Goal: Task Accomplishment & Management: Manage account settings

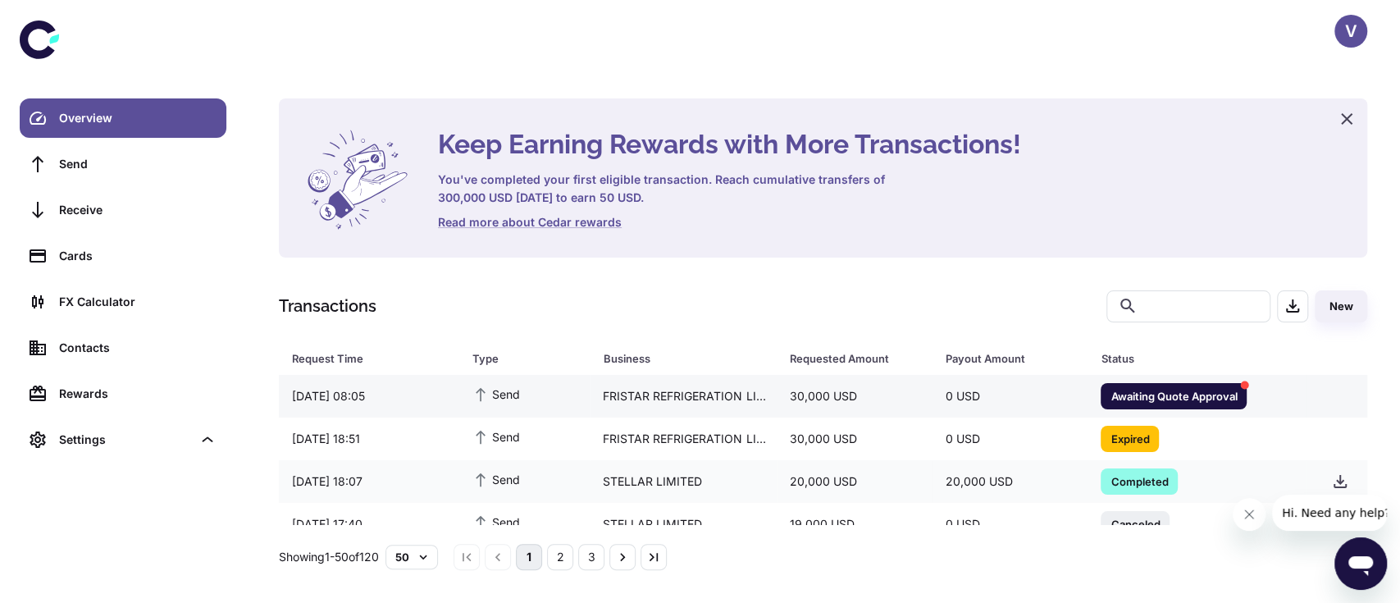
click at [1154, 395] on span "Awaiting Quote Approval" at bounding box center [1173, 395] width 146 height 16
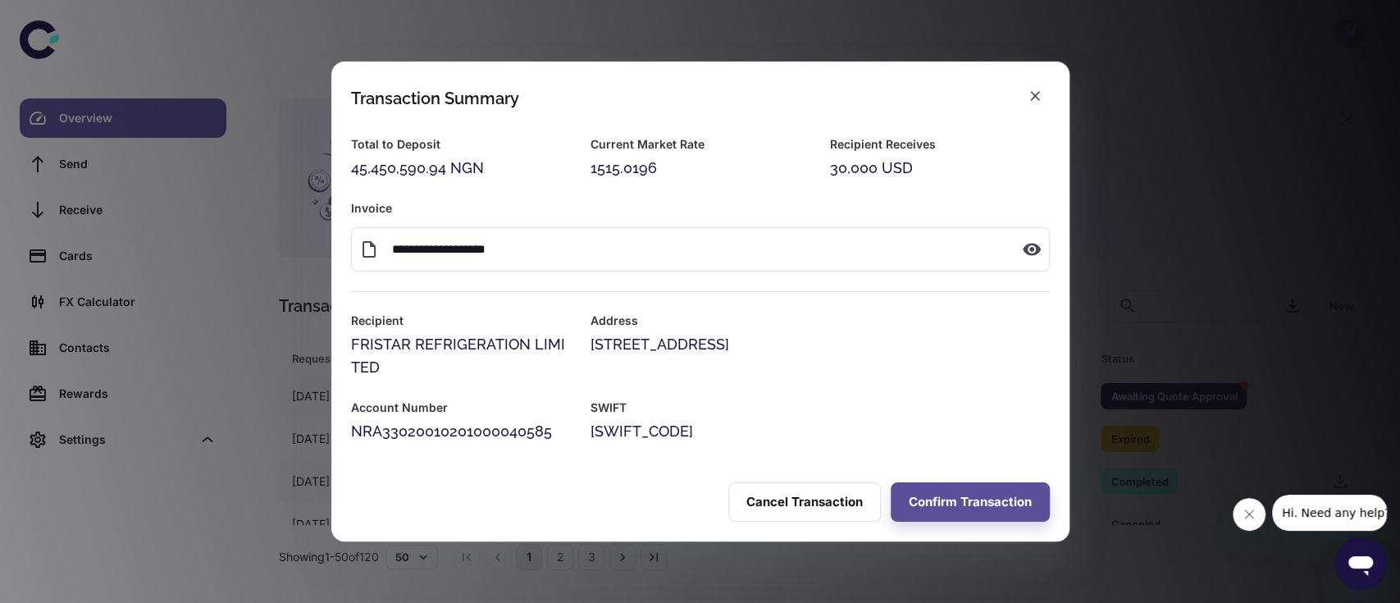
click at [1258, 242] on div "**********" at bounding box center [700, 301] width 1400 height 603
click at [626, 171] on div "1515.0196" at bounding box center [700, 168] width 220 height 23
copy div "1515.0196"
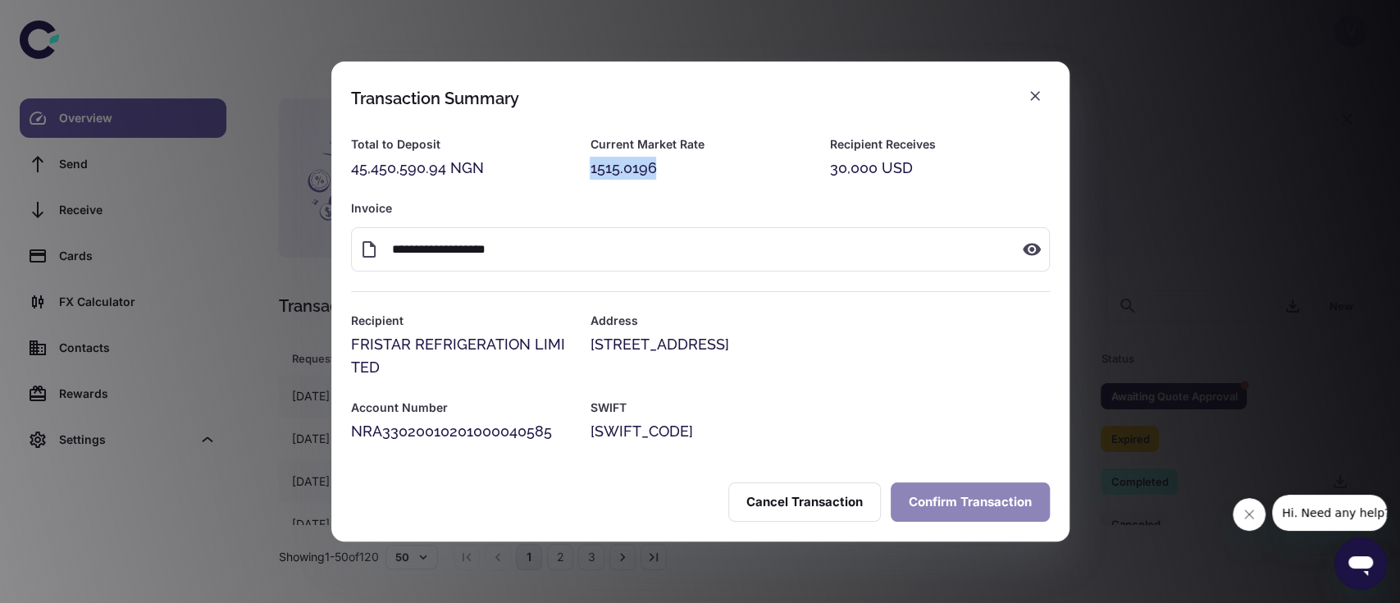
click at [926, 488] on button "Confirm Transaction" at bounding box center [969, 501] width 159 height 39
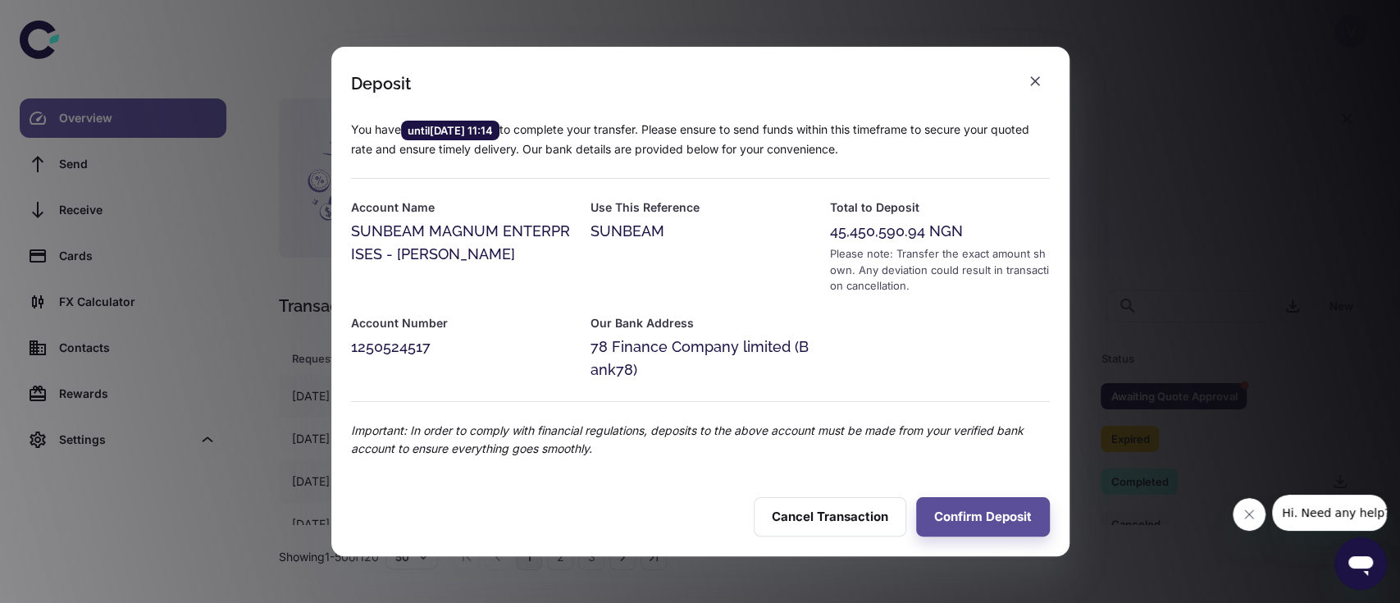
click at [392, 348] on div "1250524517" at bounding box center [461, 346] width 220 height 23
copy div "1250524517"
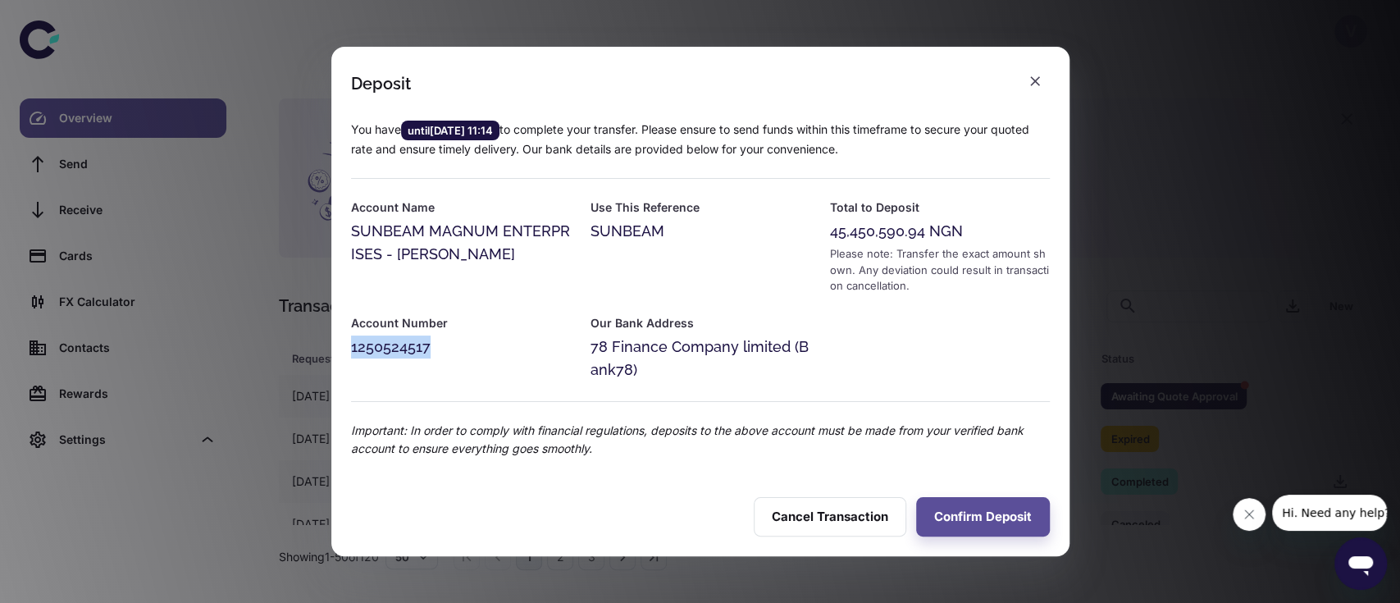
copy div "1250524517"
click at [876, 238] on div "45,450,590.94 NGN" at bounding box center [939, 231] width 220 height 23
copy div "45,450,590.94"
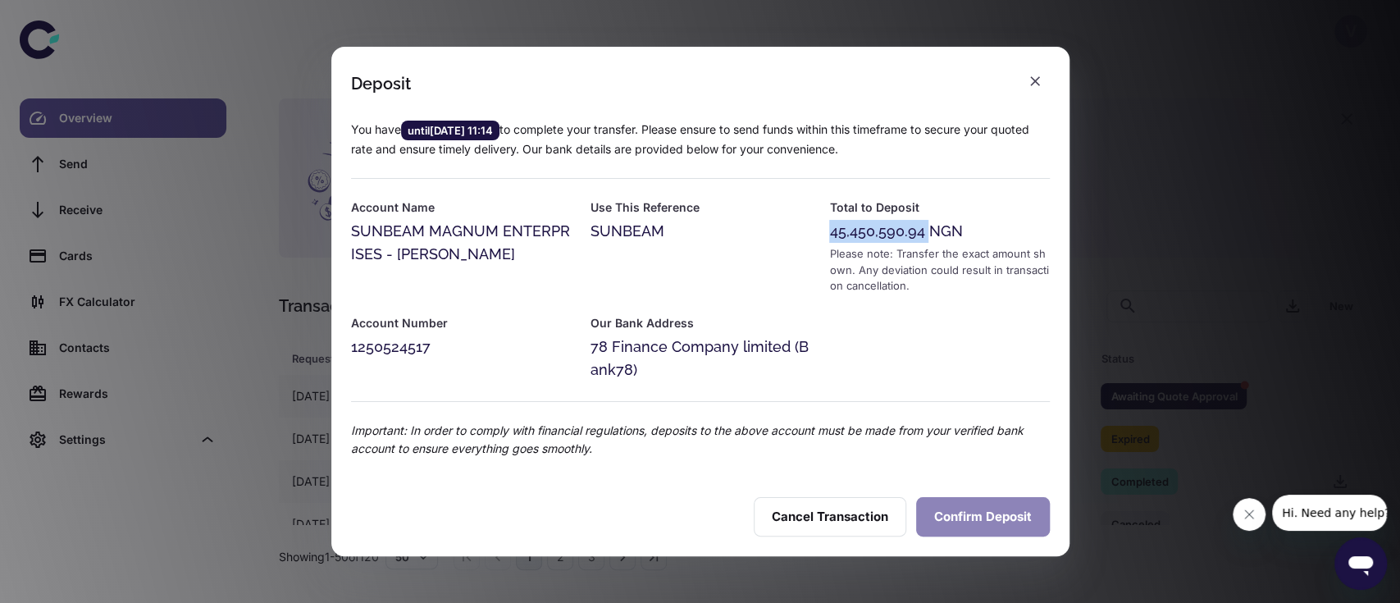
click at [960, 518] on button "Confirm Deposit" at bounding box center [983, 516] width 134 height 39
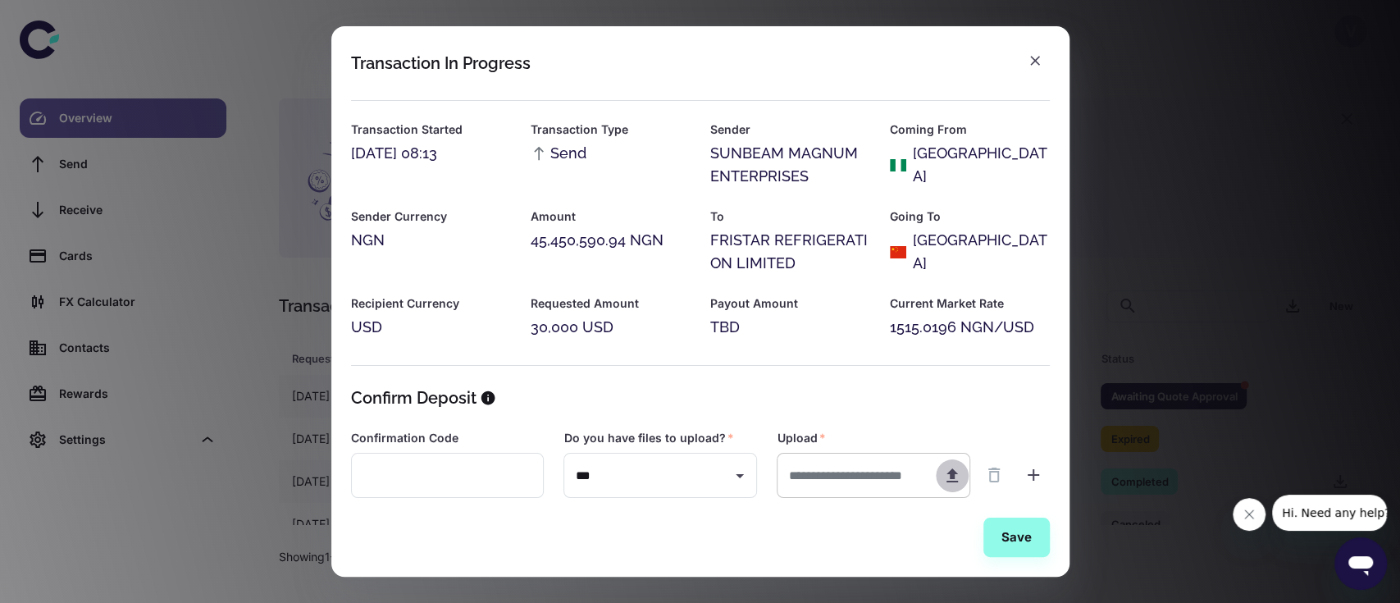
click at [959, 479] on icon "button" at bounding box center [952, 476] width 20 height 20
click at [949, 479] on icon "button" at bounding box center [952, 476] width 20 height 20
type input "**********"
click at [1005, 536] on button "Save" at bounding box center [1016, 536] width 66 height 39
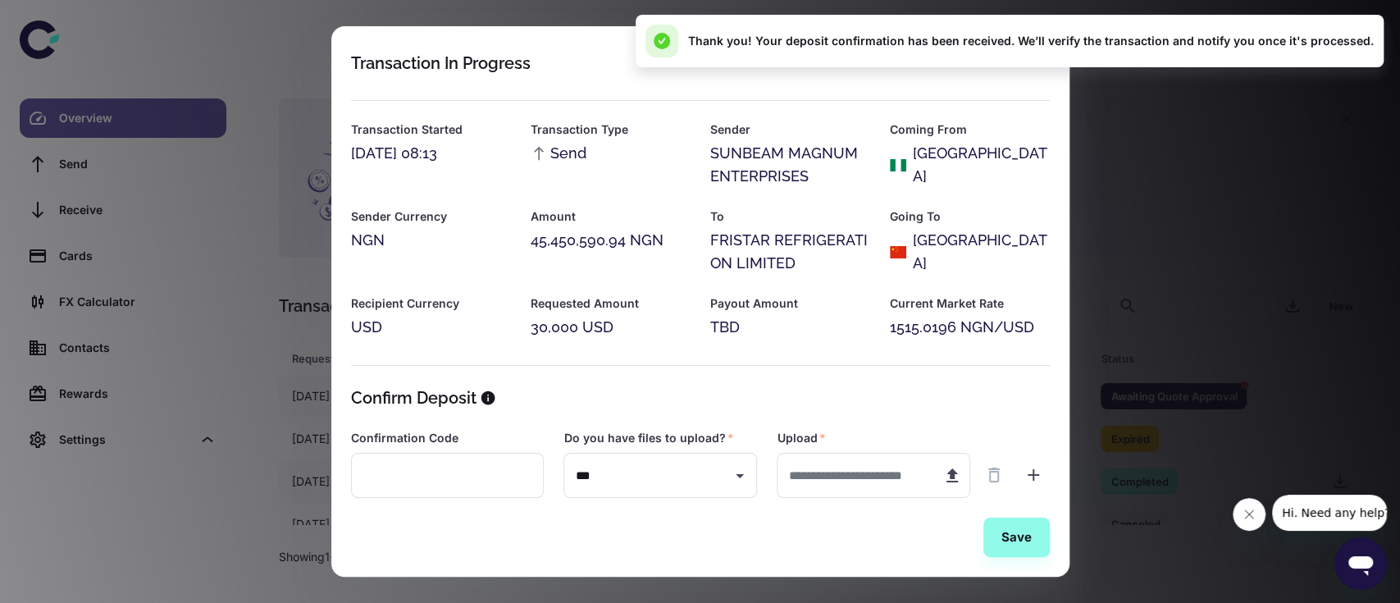
click at [1196, 289] on div "Transaction In Progress Transaction Started [DATE] 08:13 Transaction Type Send …" at bounding box center [700, 301] width 1400 height 603
click at [1237, 131] on div "Transaction In Progress Transaction Started [DATE] 08:13 Transaction Type Send …" at bounding box center [700, 301] width 1400 height 603
click at [1262, 521] on button "Close message from company" at bounding box center [1248, 514] width 33 height 33
click at [1141, 320] on div "Transaction In Progress Transaction Started [DATE] 08:13 Transaction Type Send …" at bounding box center [700, 301] width 1400 height 603
click at [1112, 143] on div "Transaction In Progress Transaction Started [DATE] 08:13 Transaction Type Send …" at bounding box center [700, 301] width 1400 height 603
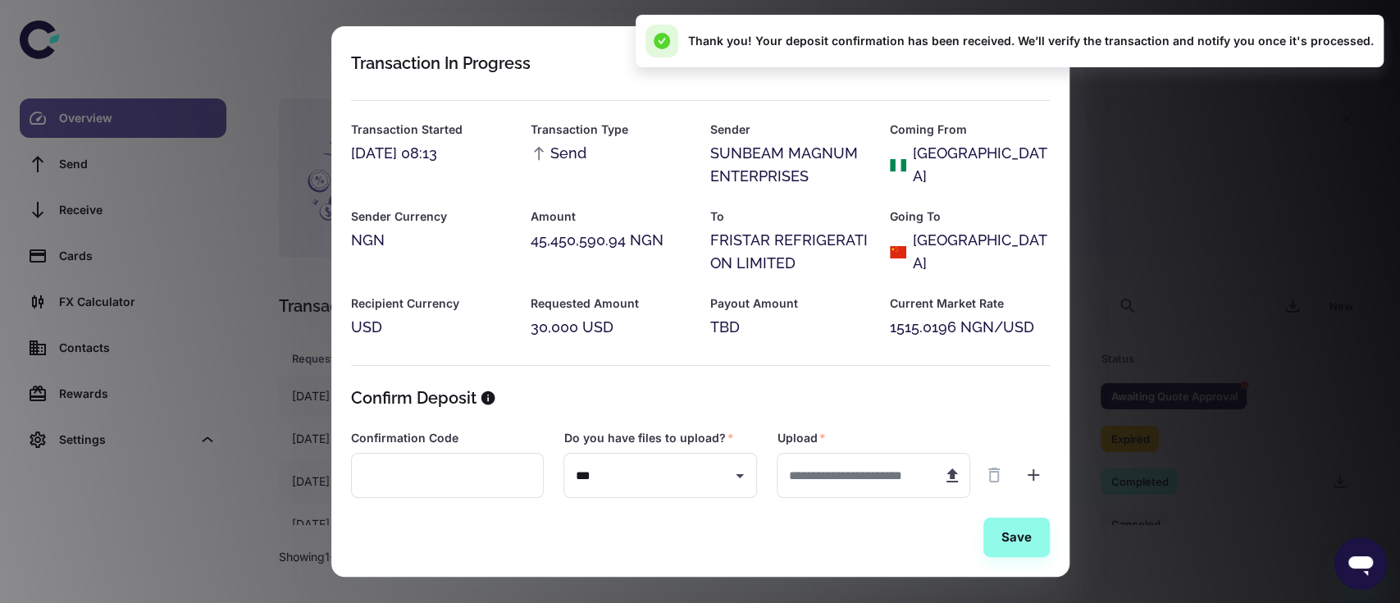
click at [1112, 143] on div "Transaction In Progress Transaction Started [DATE] 08:13 Transaction Type Send …" at bounding box center [700, 301] width 1400 height 603
click at [1163, 187] on div "Transaction In Progress Transaction Started [DATE] 08:13 Transaction Type Send …" at bounding box center [700, 301] width 1400 height 603
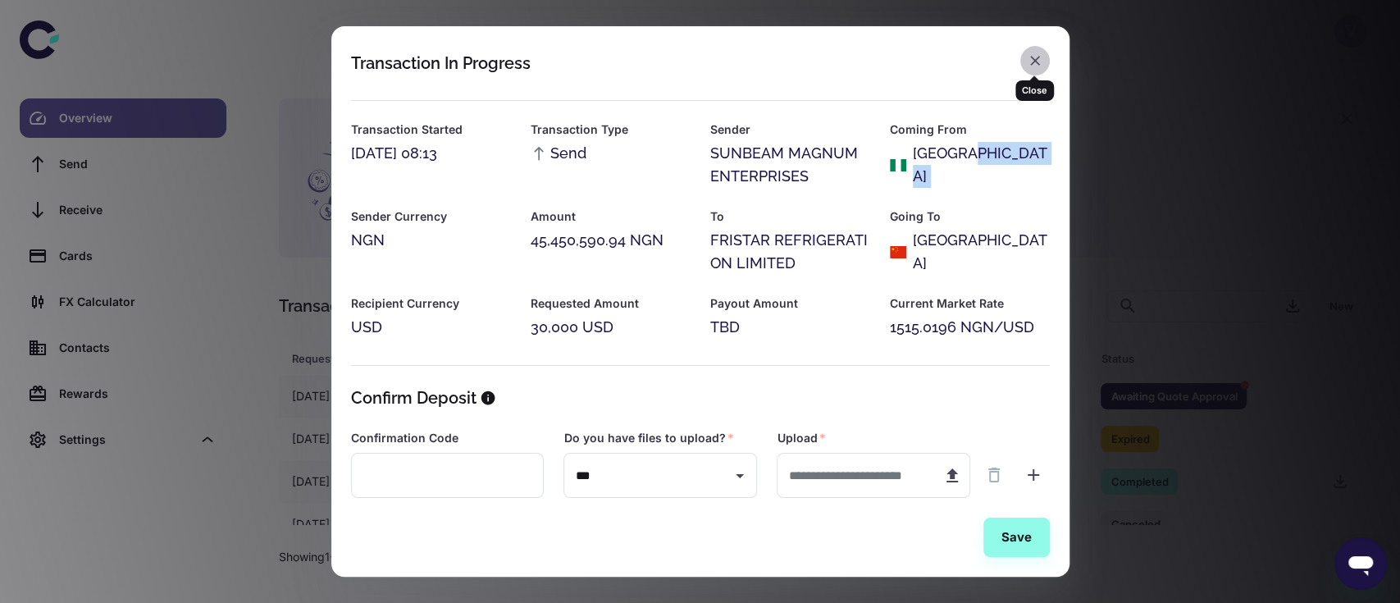
click at [1038, 56] on icon "button" at bounding box center [1035, 61] width 10 height 10
